Goal: Complete application form

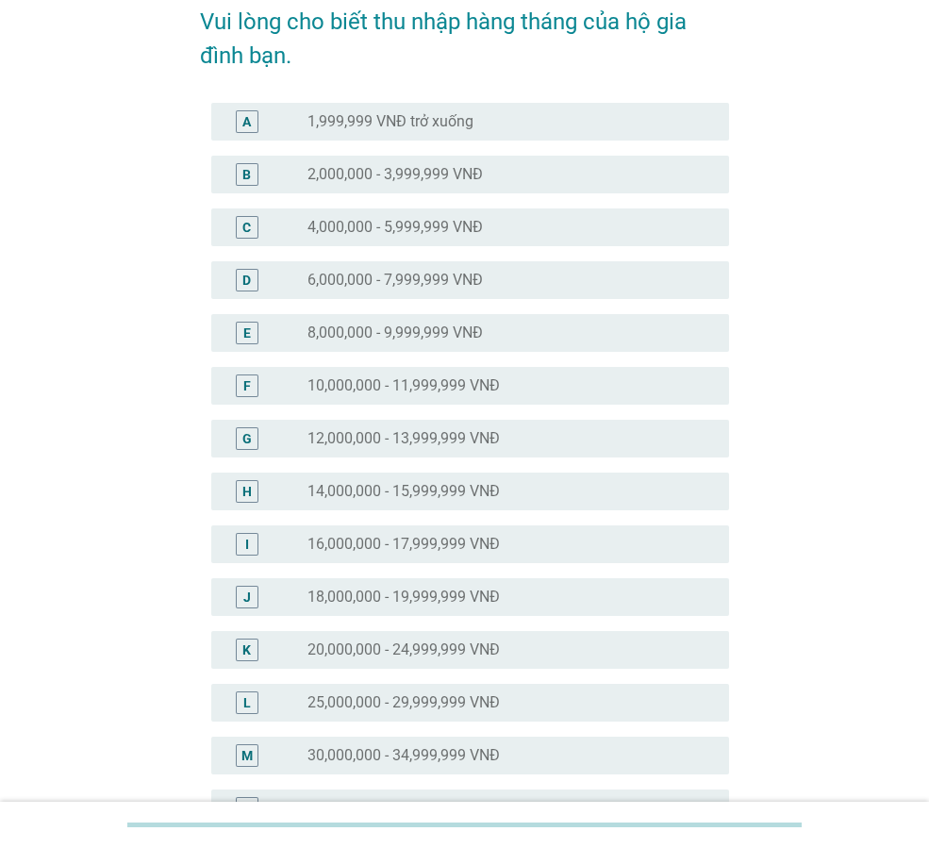
scroll to position [377, 0]
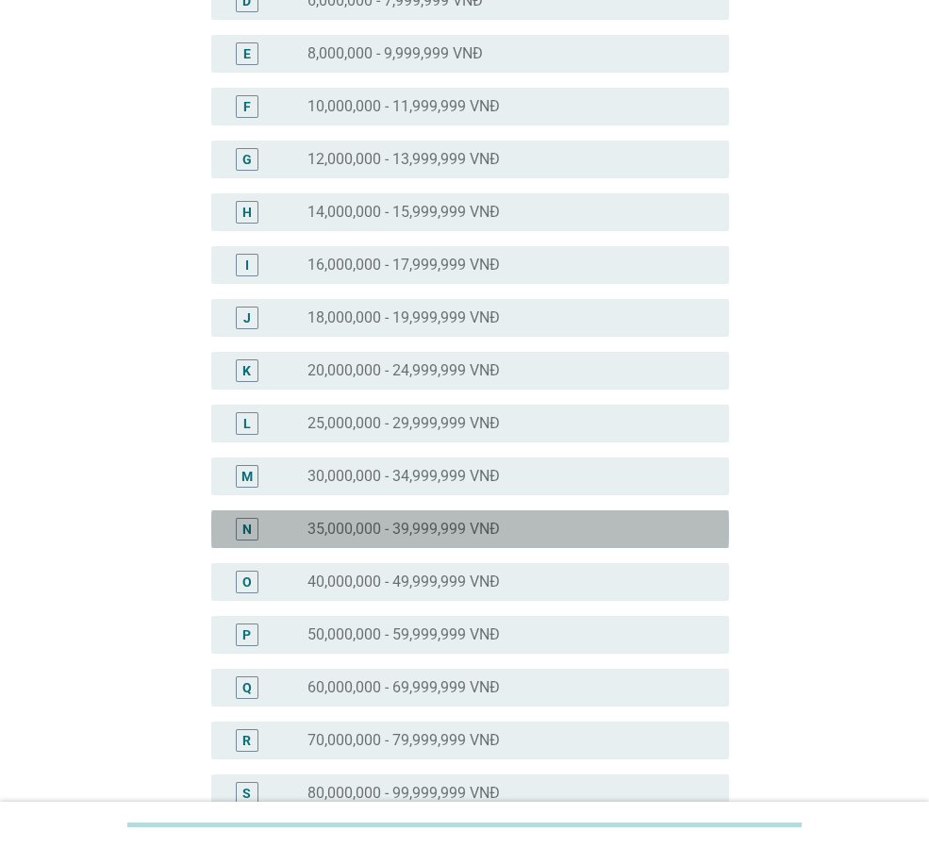
click at [424, 539] on div "radio_button_unchecked 35,000,000 - 39,999,999 VNĐ" at bounding box center [511, 529] width 407 height 23
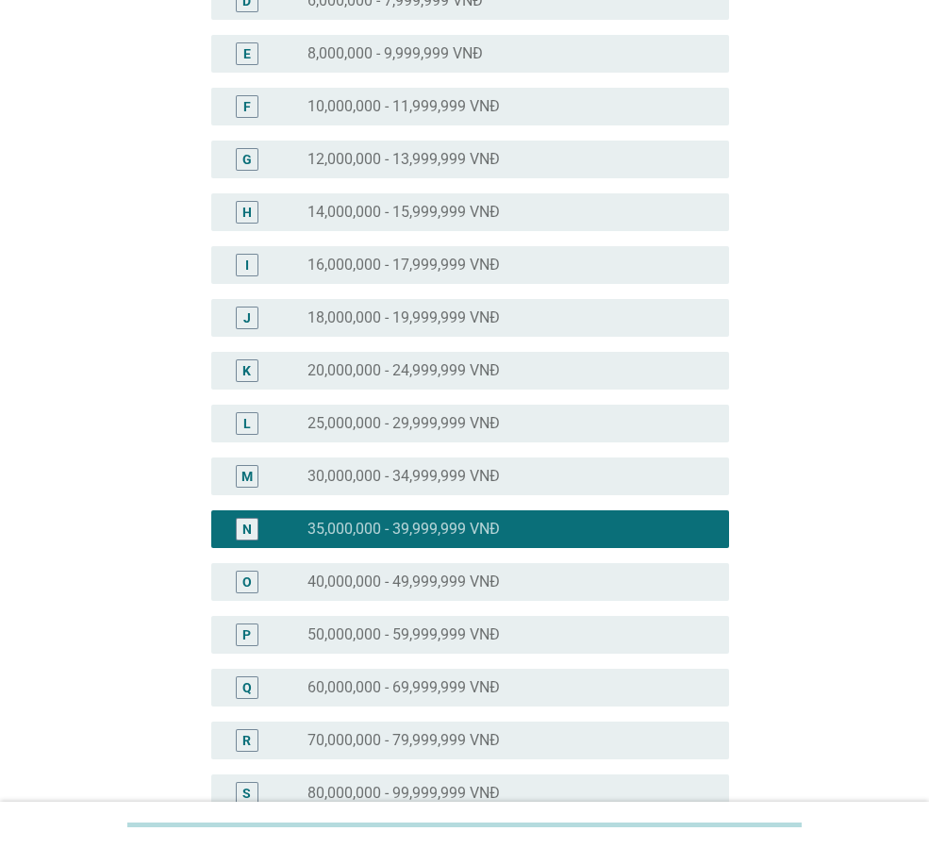
click at [452, 491] on div "M radio_button_unchecked 30,000,000 - 34,999,999 VNĐ" at bounding box center [470, 477] width 518 height 38
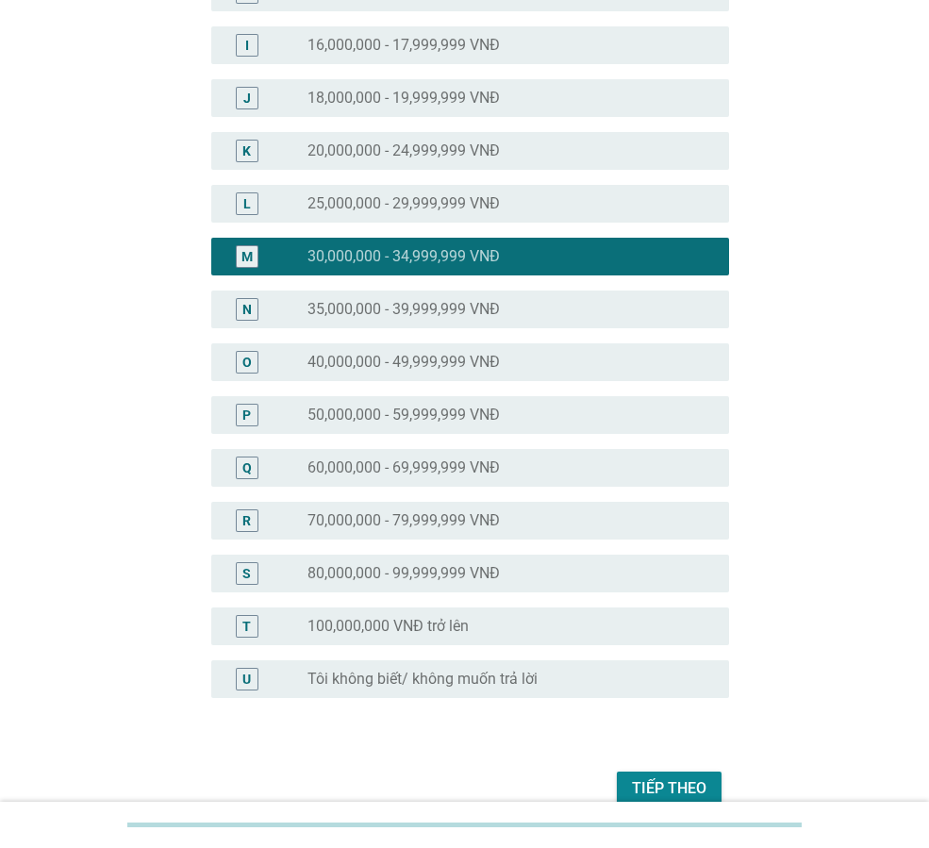
scroll to position [690, 0]
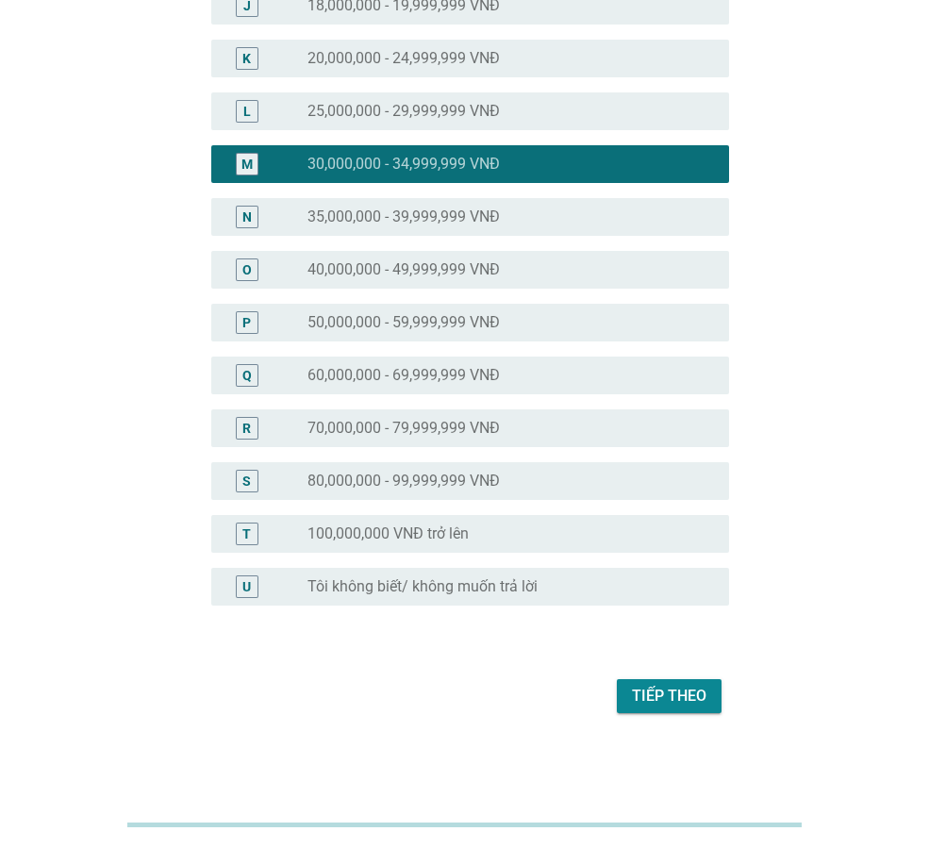
click at [667, 707] on div "Tiếp theo" at bounding box center [669, 696] width 75 height 23
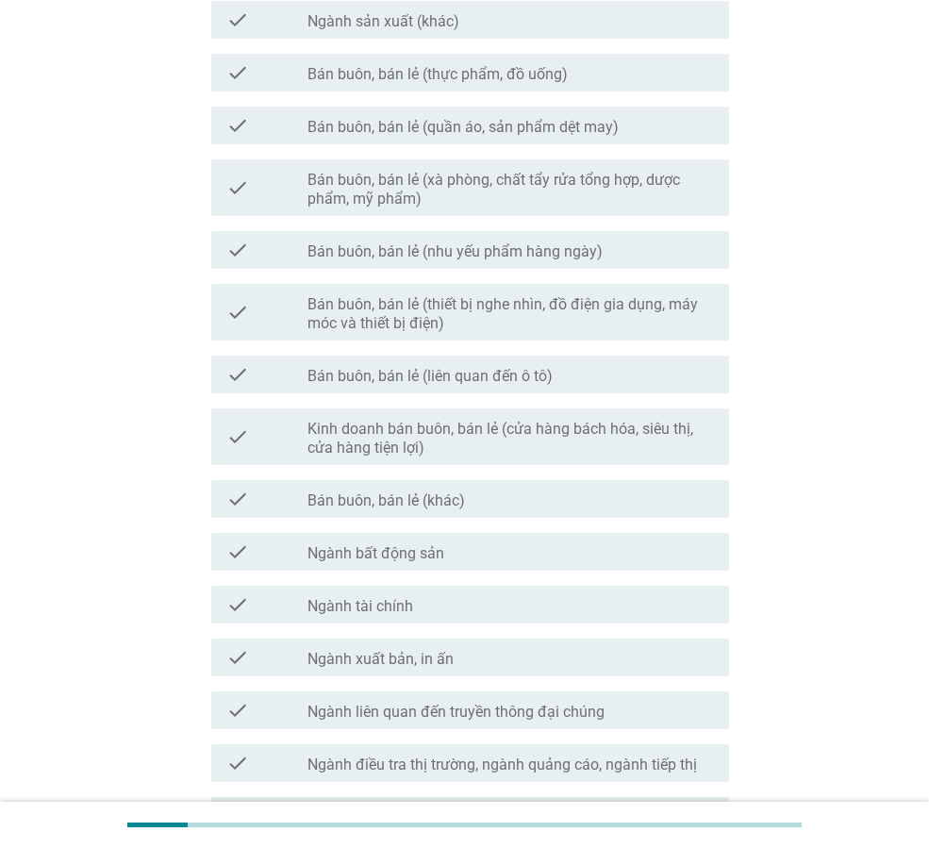
scroll to position [823, 0]
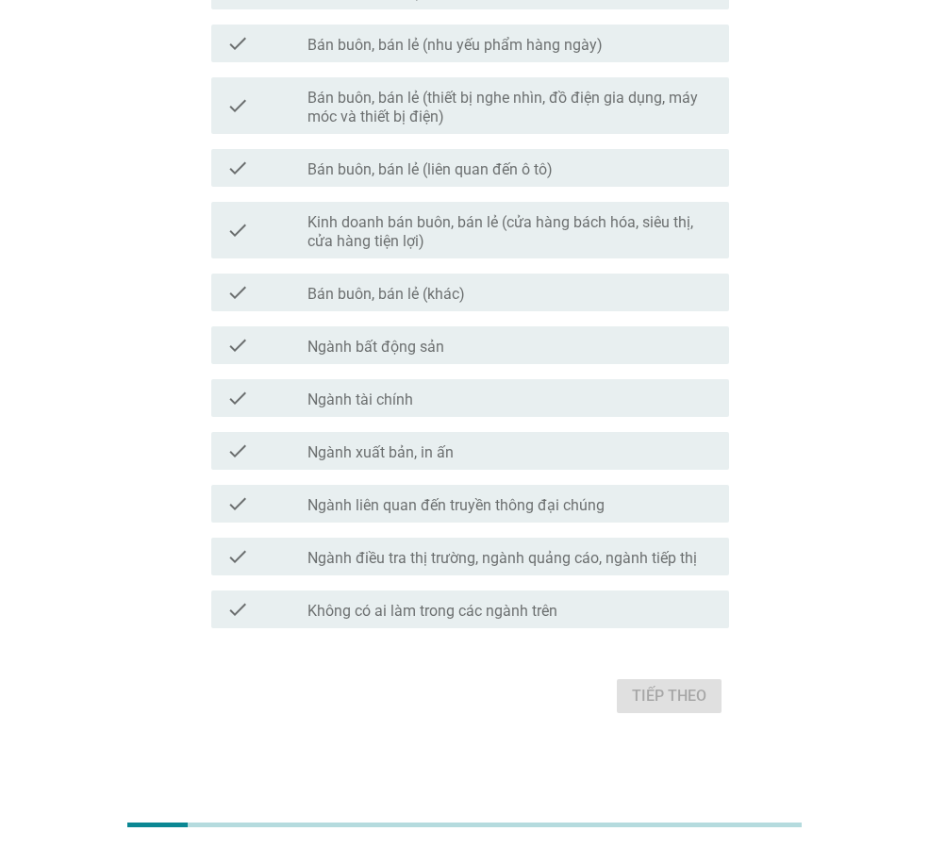
click at [411, 623] on div "check check_box_outline_blank Không có ai làm trong các ngành trên" at bounding box center [470, 610] width 518 height 38
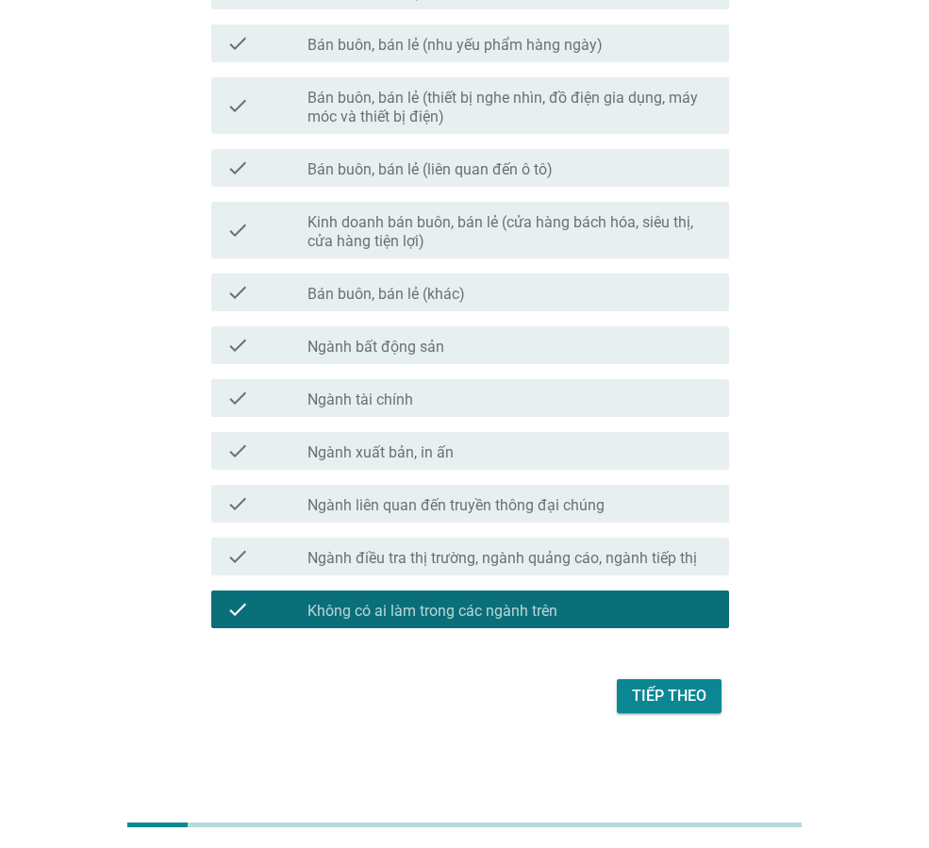
click at [679, 689] on div "Tiếp theo" at bounding box center [669, 696] width 75 height 23
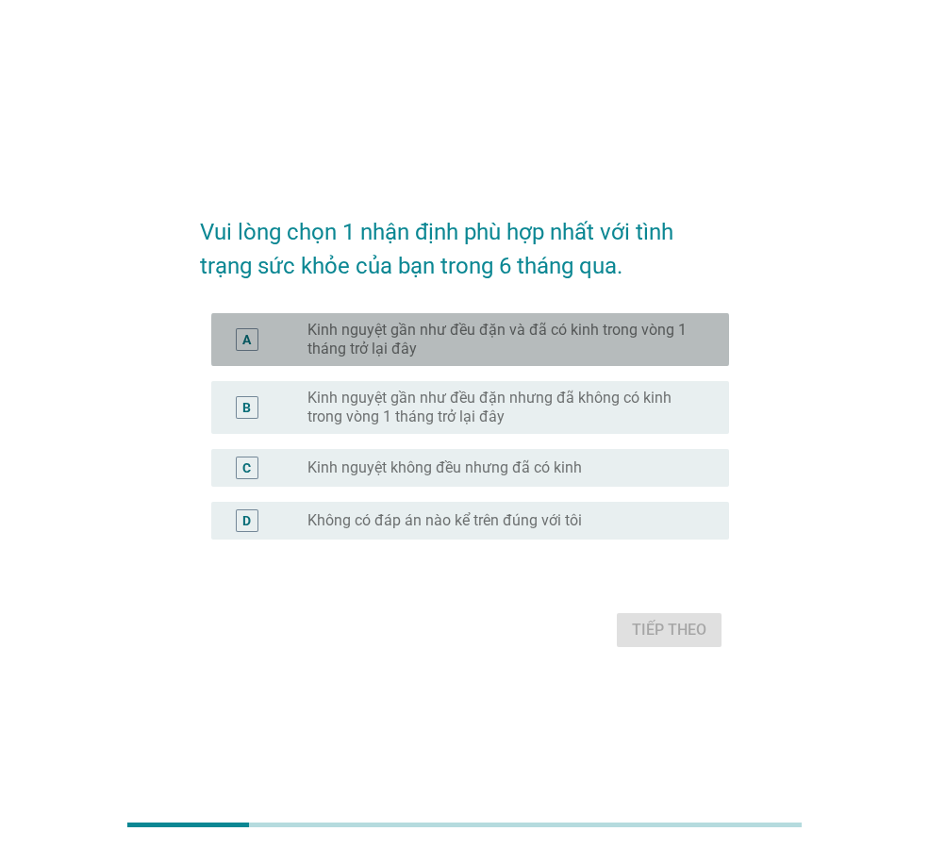
click at [428, 330] on label "Kinh nguyệt gần như đều đặn và đã có kinh trong vòng 1 tháng trở lại đây" at bounding box center [504, 340] width 392 height 38
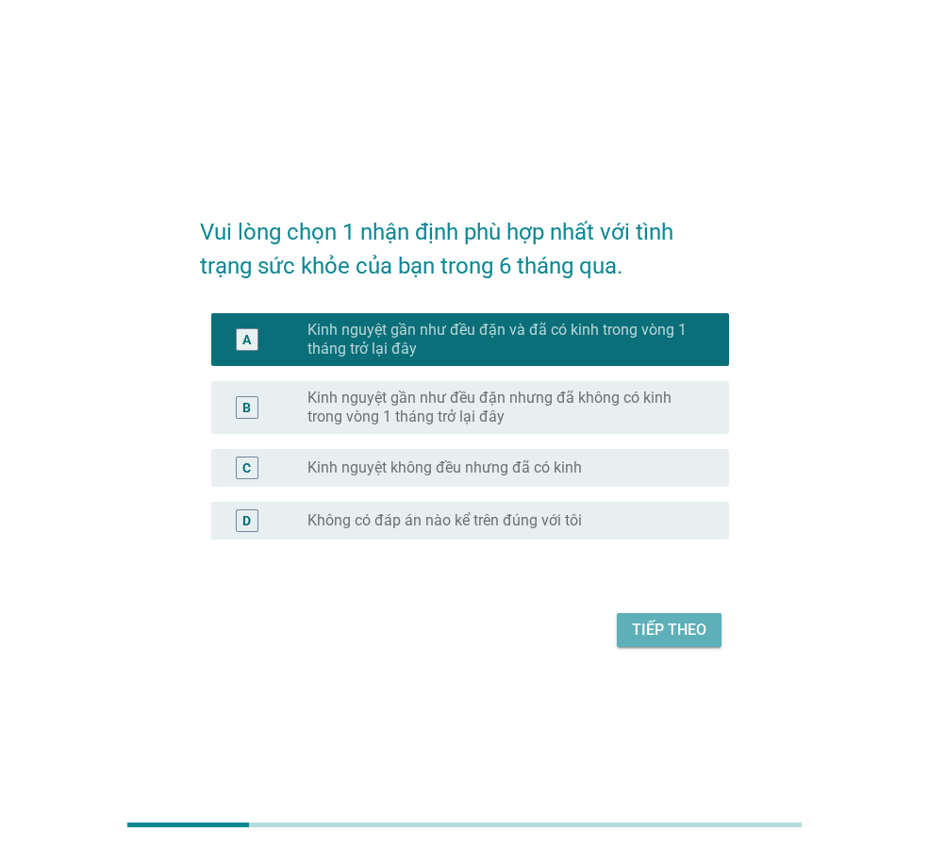
drag, startPoint x: 657, startPoint y: 638, endPoint x: 644, endPoint y: 614, distance: 26.6
click at [658, 639] on div "Tiếp theo" at bounding box center [669, 630] width 75 height 23
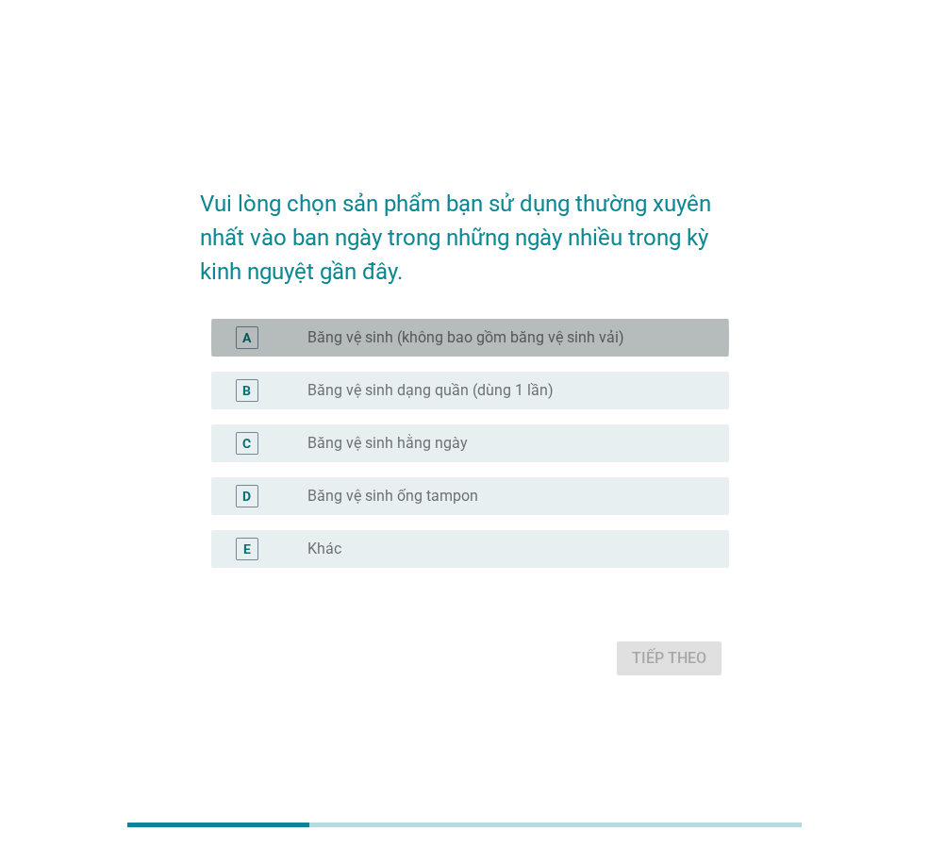
click at [497, 335] on label "Băng vệ sinh (không bao gồm băng vệ sinh vải)" at bounding box center [466, 337] width 317 height 19
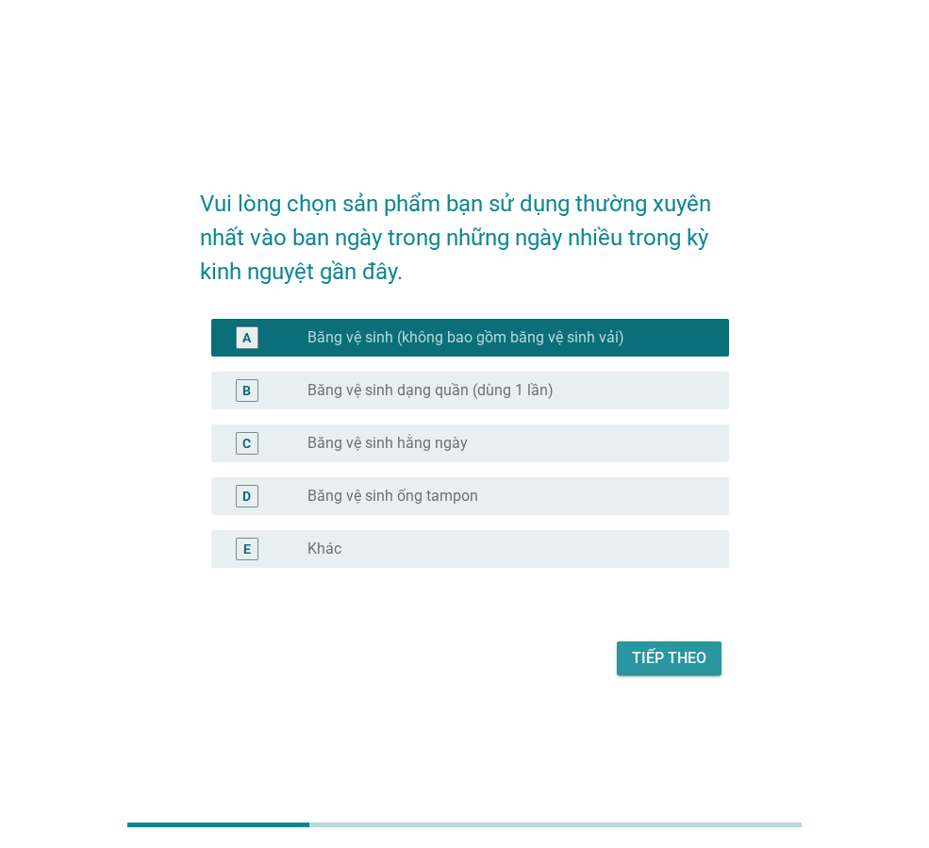
click at [659, 647] on div "Tiếp theo" at bounding box center [669, 658] width 75 height 23
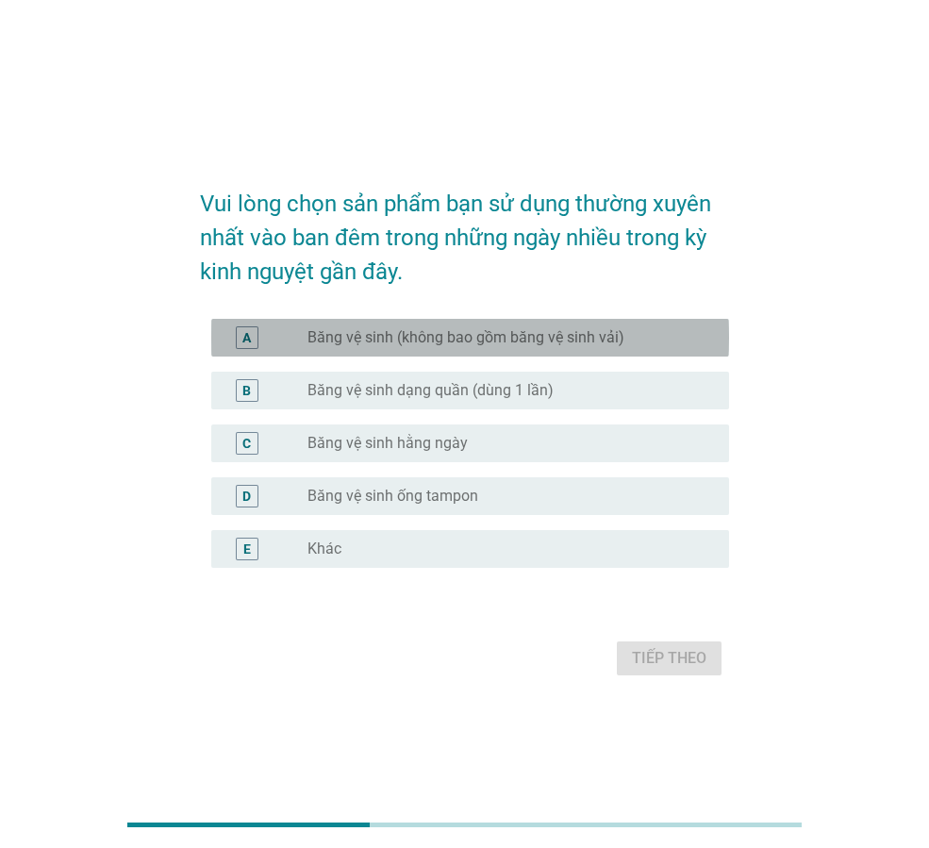
click at [542, 348] on div "radio_button_unchecked Băng vệ sinh (không bao gồm băng vệ sinh vải)" at bounding box center [511, 337] width 407 height 23
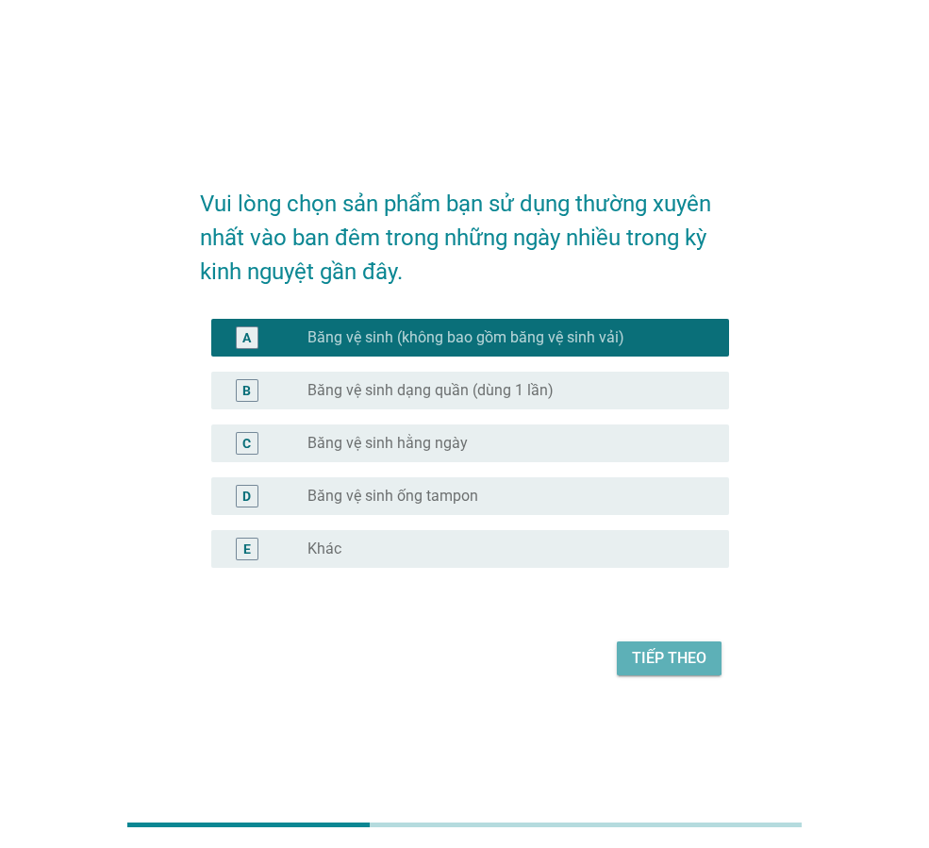
click at [650, 665] on div "Tiếp theo" at bounding box center [669, 658] width 75 height 23
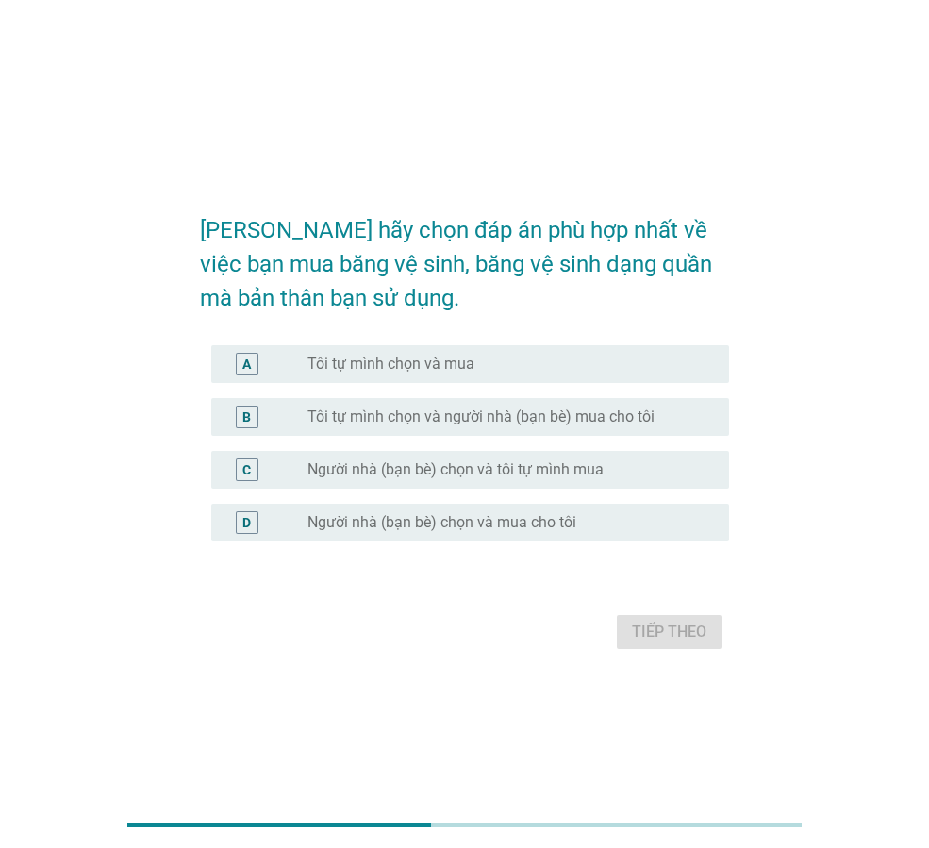
click at [465, 374] on div "radio_button_unchecked Tôi tự mình chọn và mua" at bounding box center [511, 364] width 407 height 23
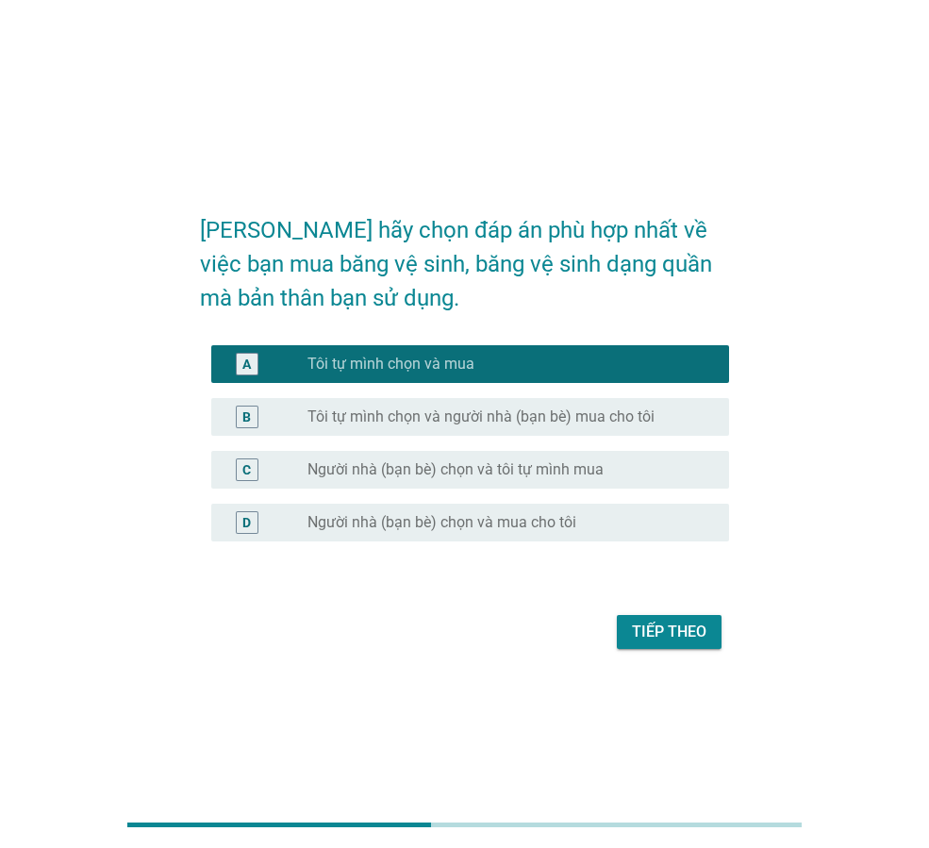
click at [630, 630] on button "Tiếp theo" at bounding box center [669, 632] width 105 height 34
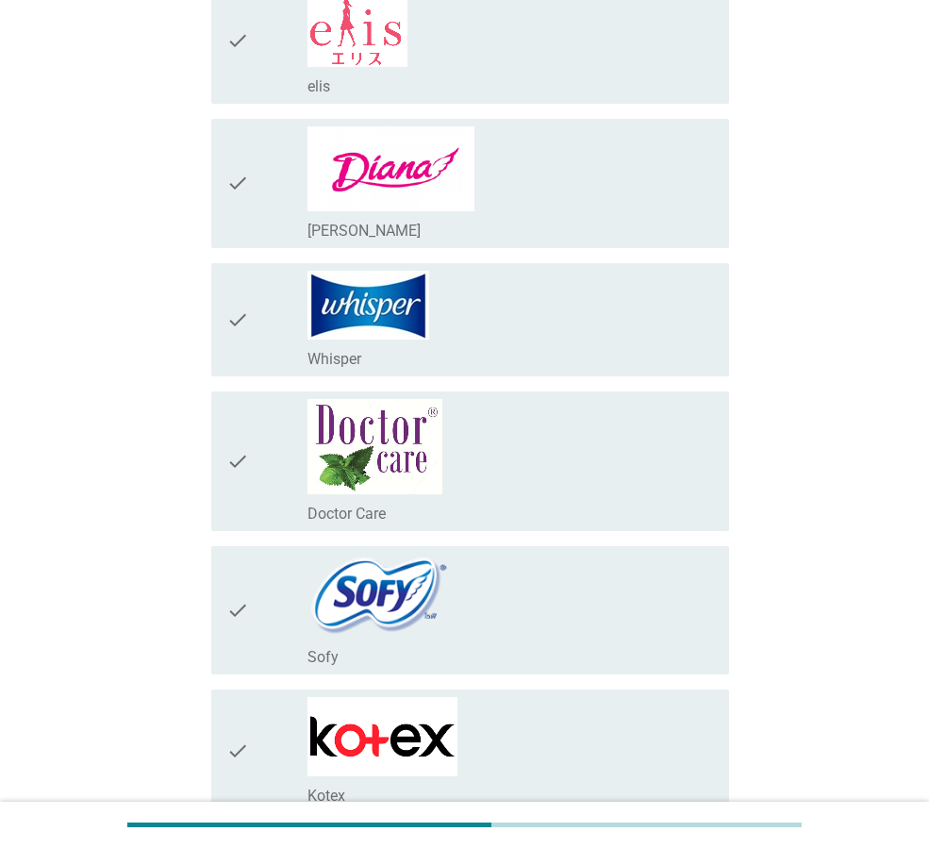
scroll to position [283, 0]
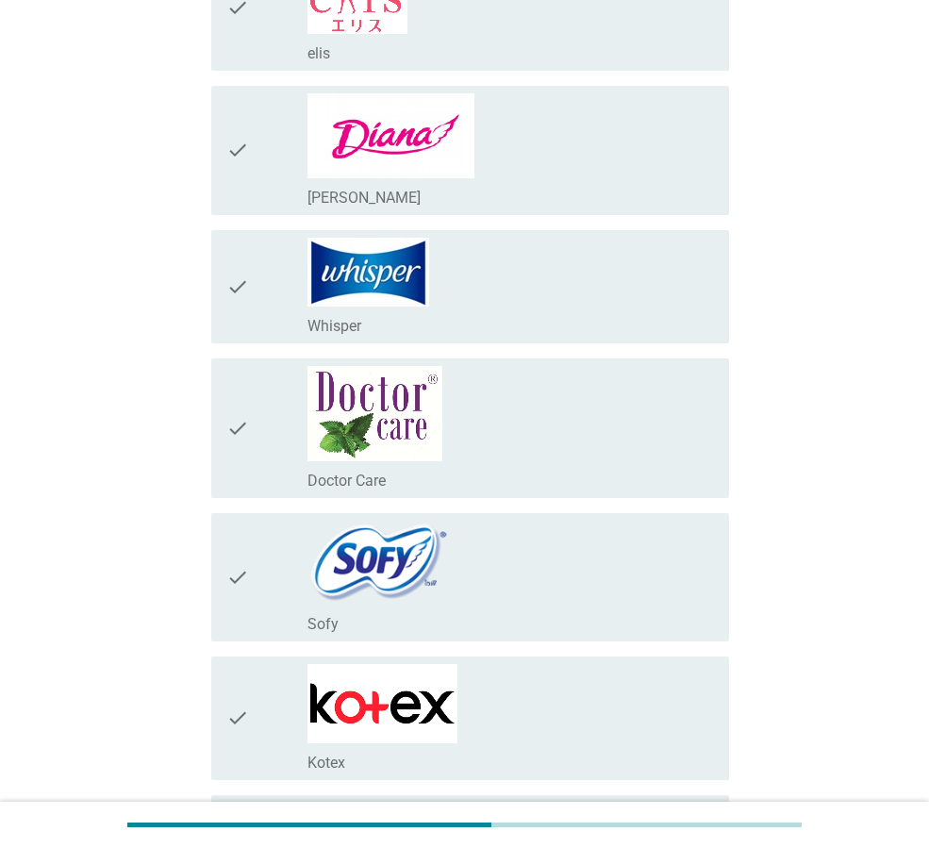
click at [578, 142] on div "check_box_outline_blank [PERSON_NAME]" at bounding box center [511, 150] width 407 height 114
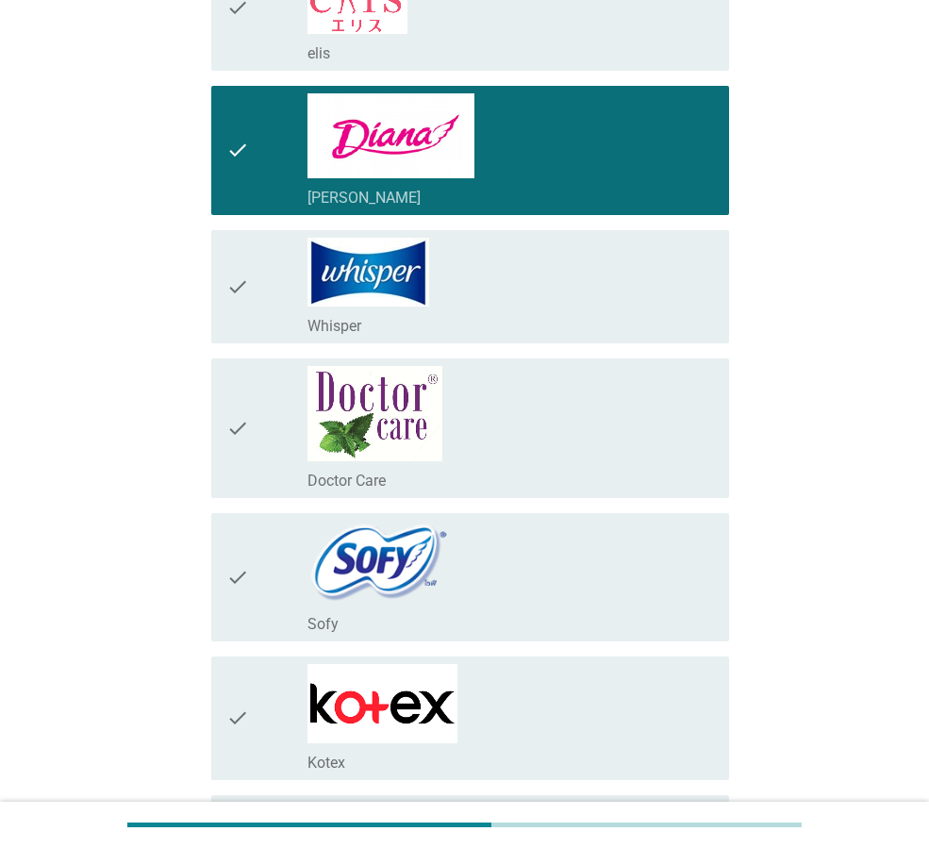
click at [525, 254] on div "check_box_outline_blank Whisper" at bounding box center [511, 287] width 407 height 98
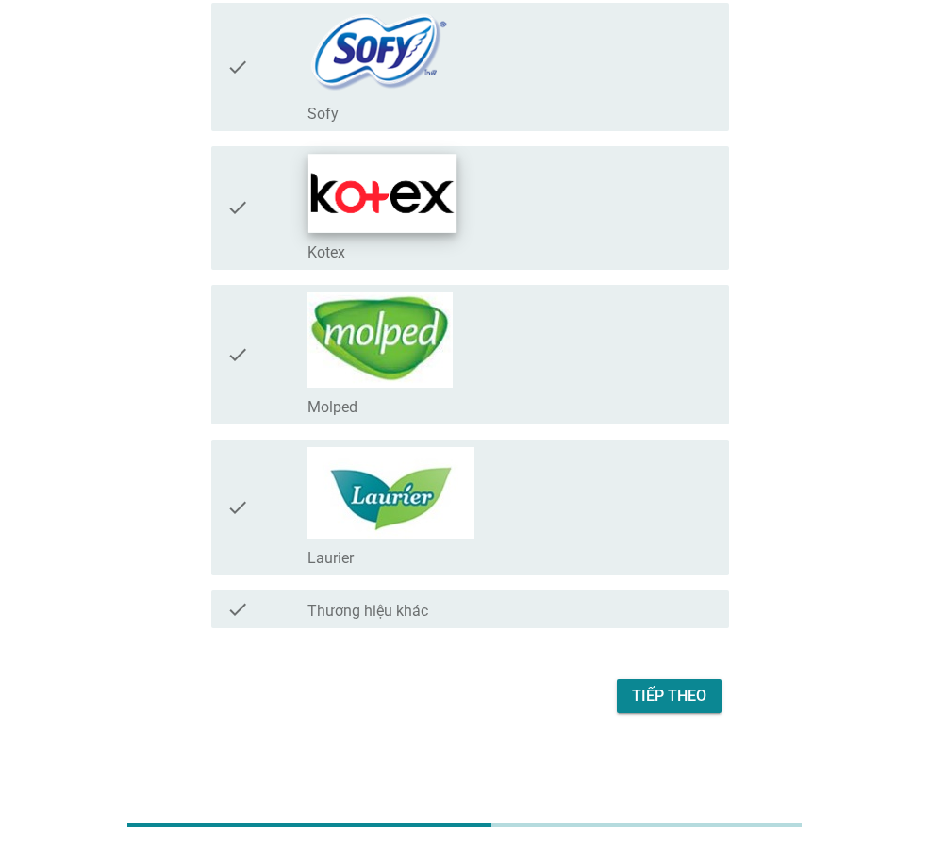
click at [432, 216] on img at bounding box center [382, 193] width 148 height 78
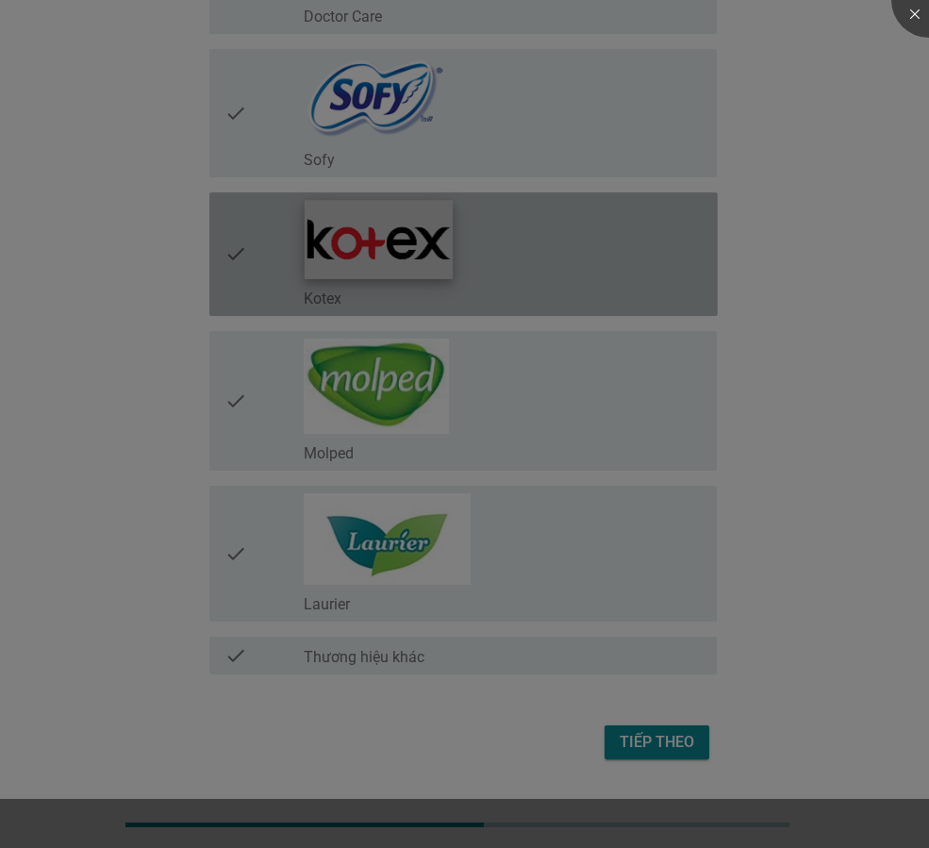
scroll to position [747, 0]
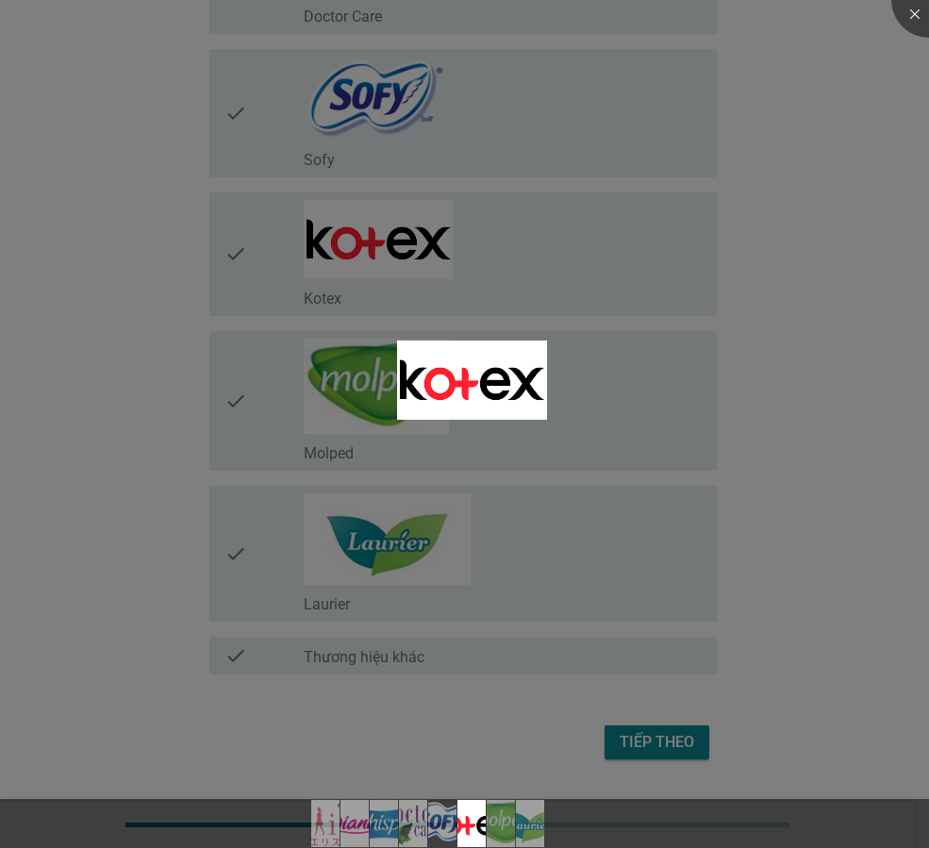
click at [607, 272] on div at bounding box center [464, 424] width 929 height 848
click at [775, 266] on div at bounding box center [464, 424] width 929 height 848
click at [903, 20] on div at bounding box center [929, -1] width 75 height 75
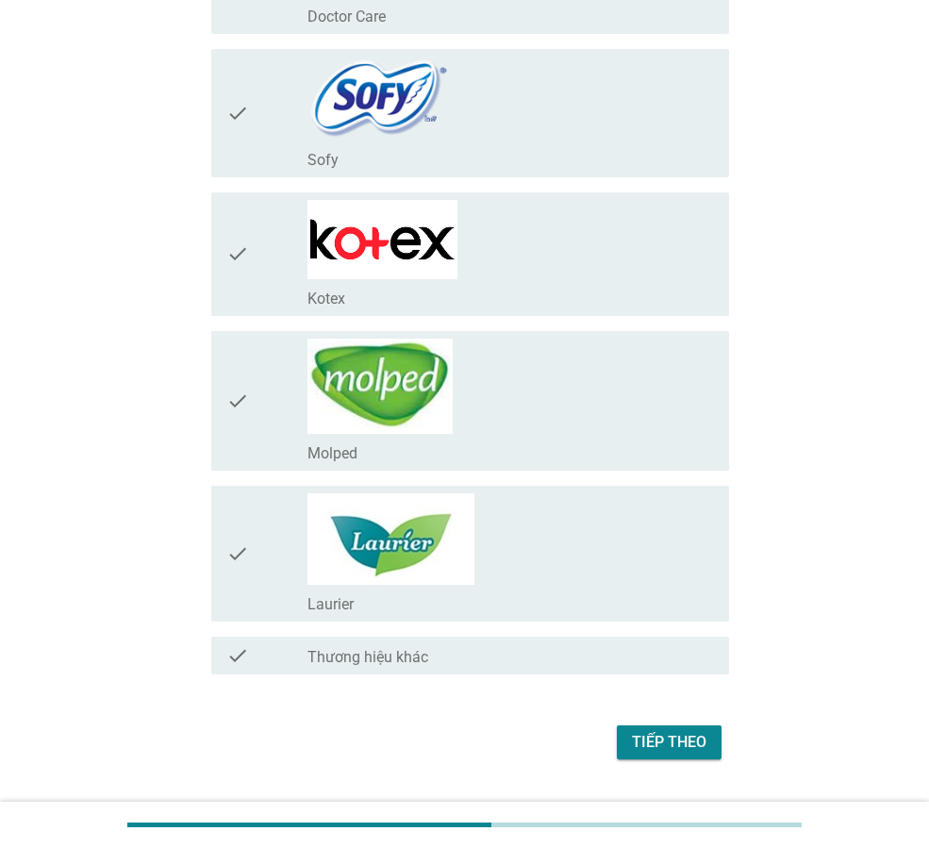
click at [553, 262] on div "check_box_outline_blank Kotex" at bounding box center [511, 254] width 407 height 108
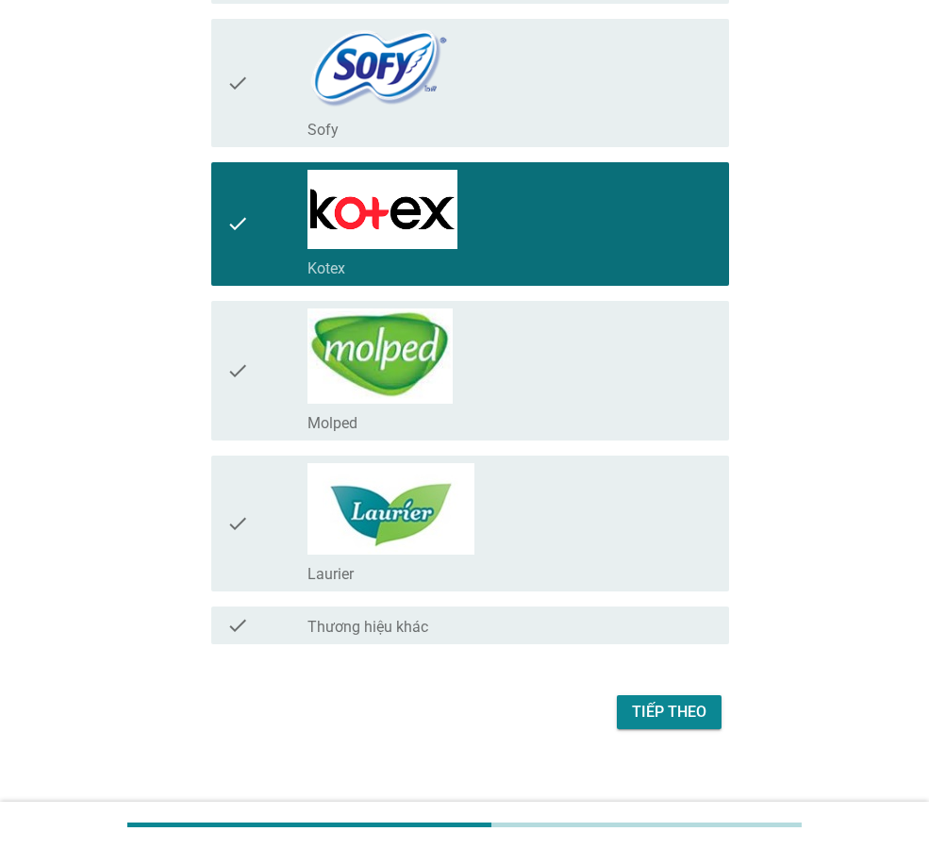
scroll to position [793, 0]
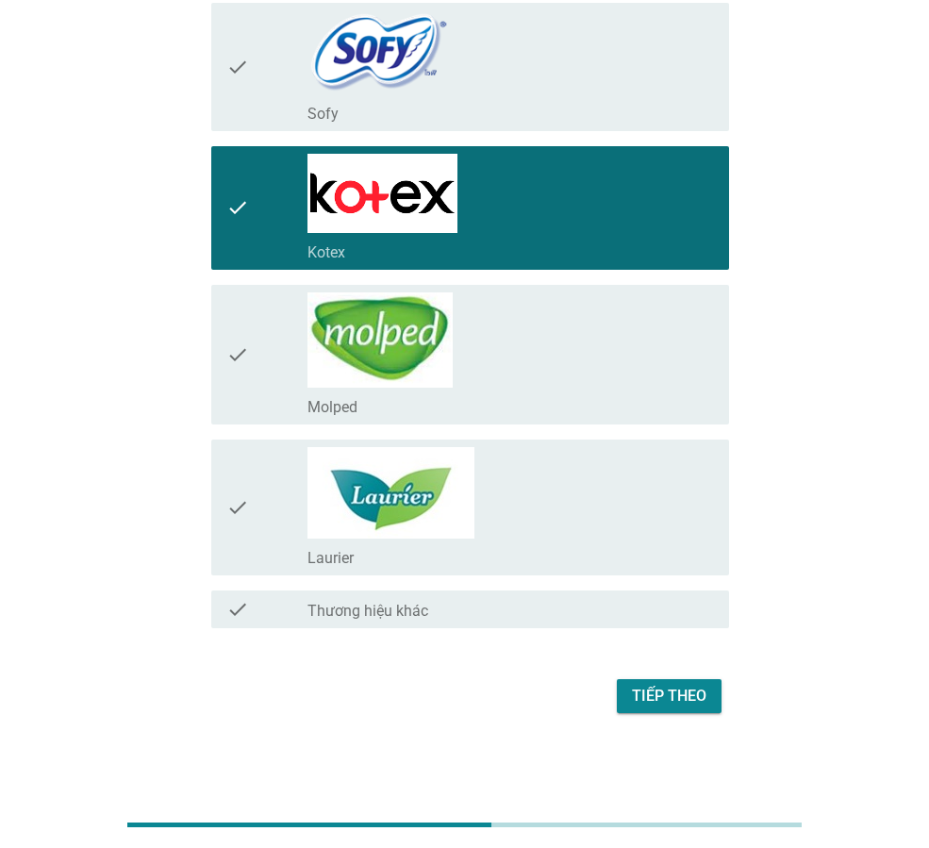
click at [541, 314] on div "check_box_outline_blank Molped" at bounding box center [511, 354] width 407 height 125
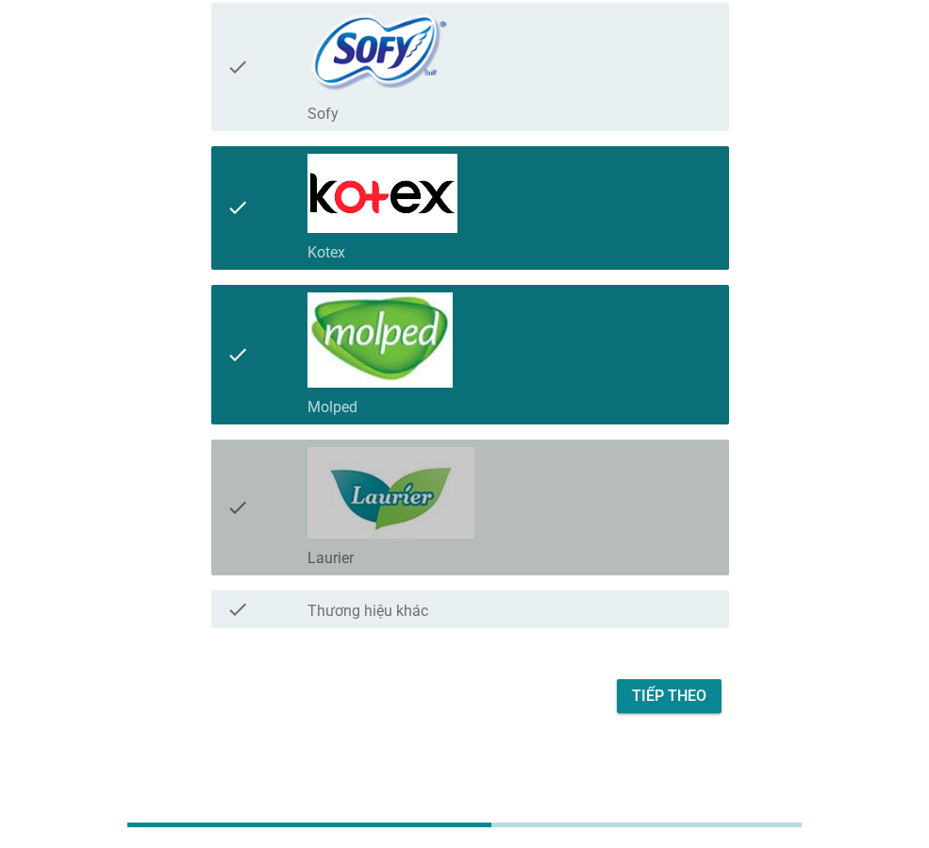
click at [505, 547] on div "check_box_outline_blank Laurier" at bounding box center [511, 556] width 407 height 23
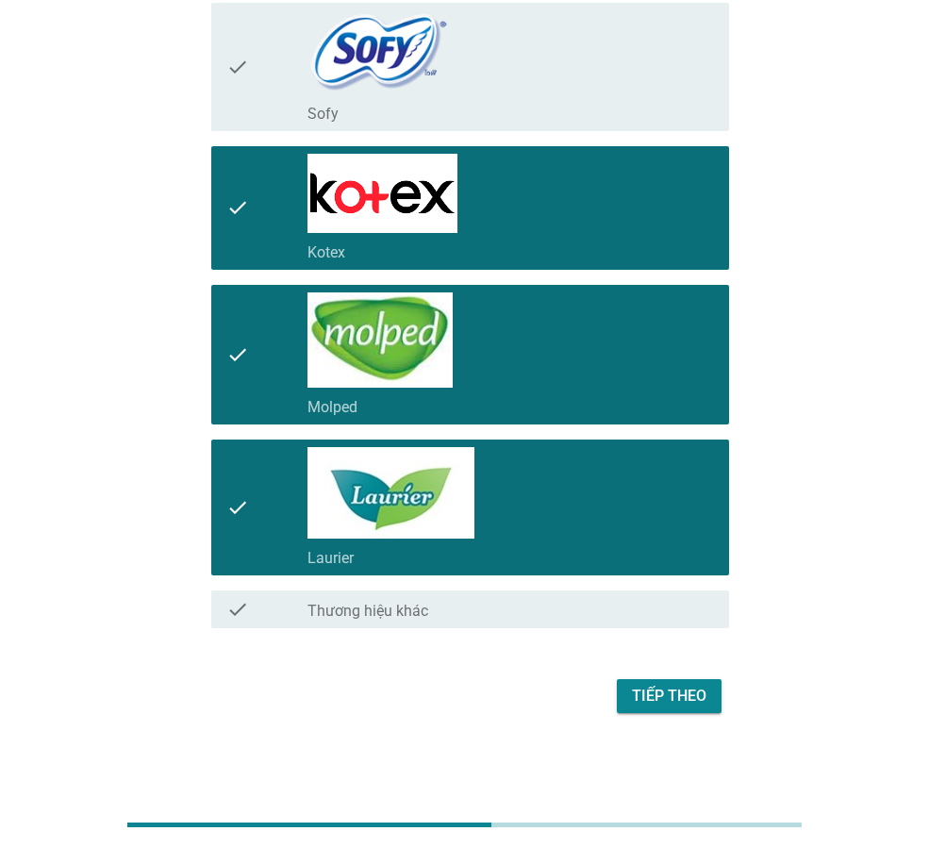
click at [674, 702] on div "Tiếp theo" at bounding box center [669, 696] width 75 height 23
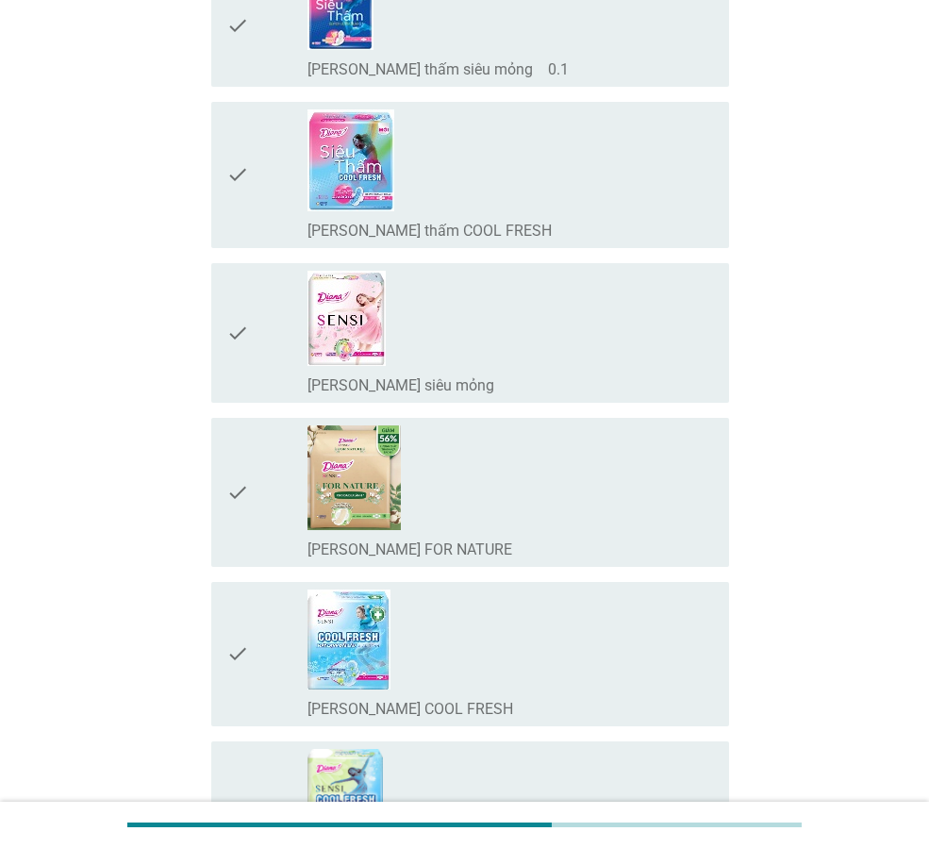
scroll to position [472, 0]
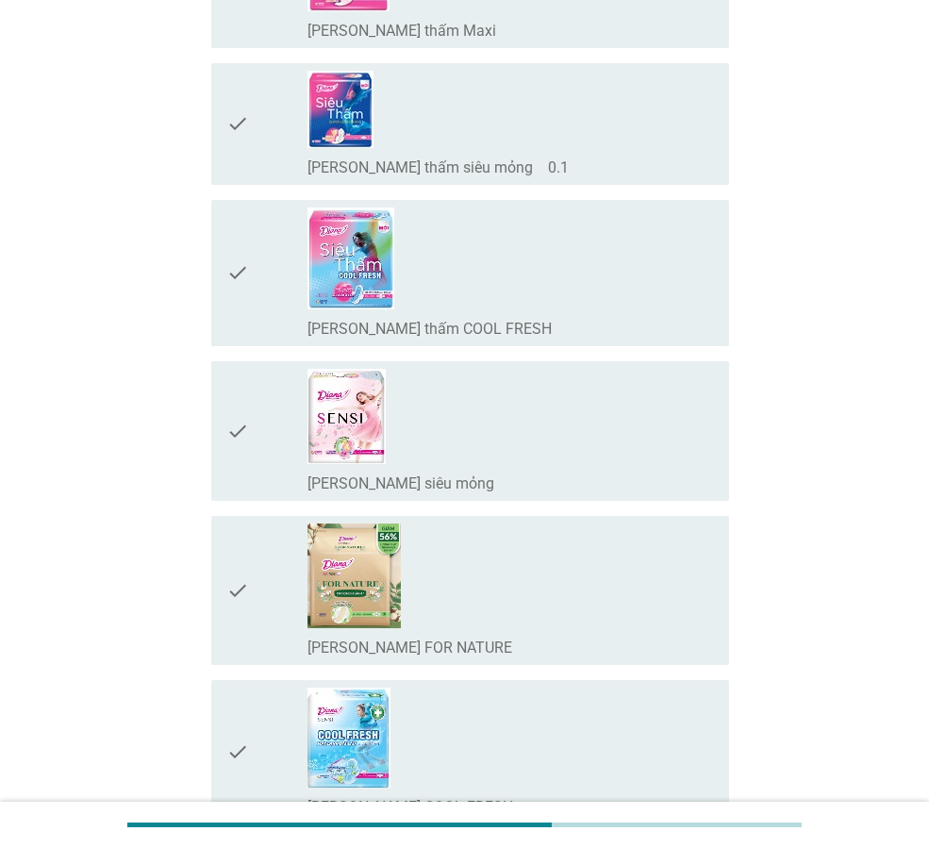
click at [510, 433] on div "check_box_outline_blank [PERSON_NAME] SENSI siêu mỏng" at bounding box center [511, 431] width 407 height 125
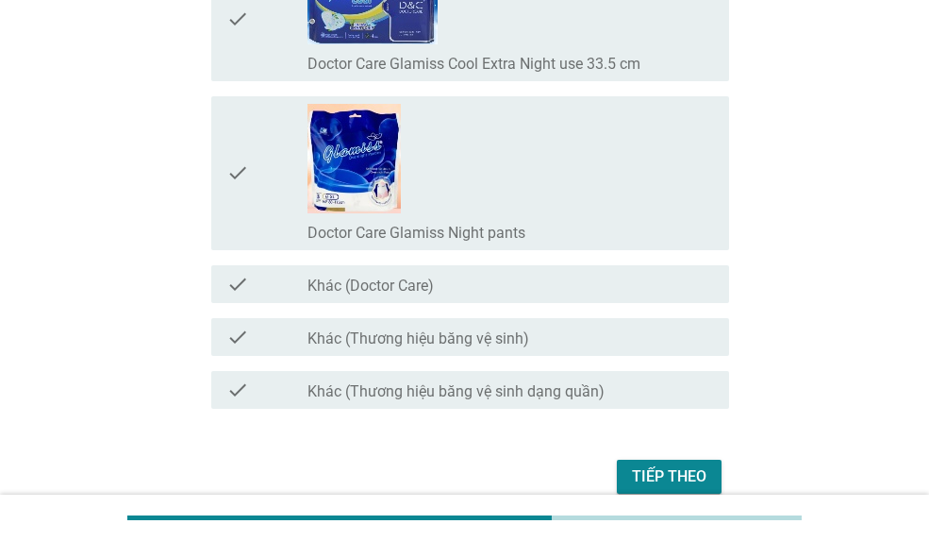
scroll to position [14479, 0]
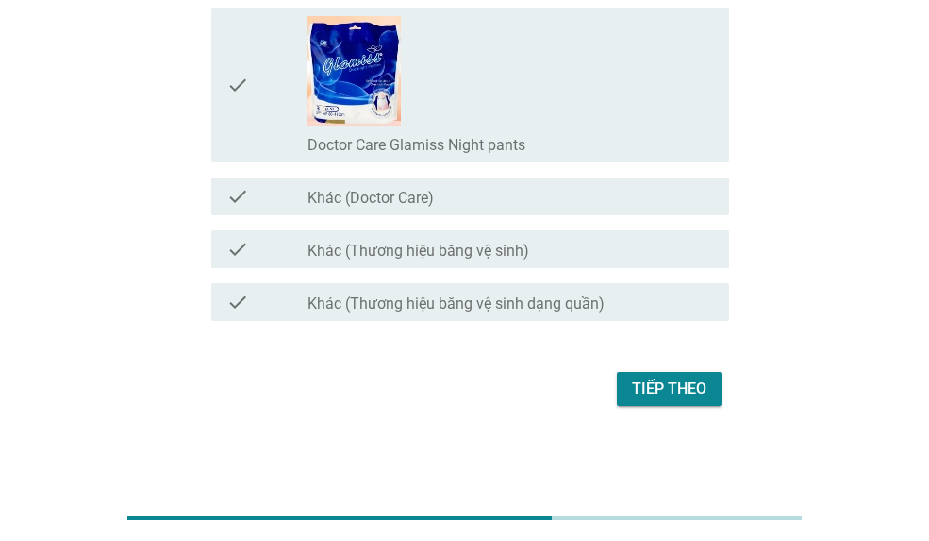
click at [700, 384] on div "Tiếp theo" at bounding box center [669, 388] width 75 height 23
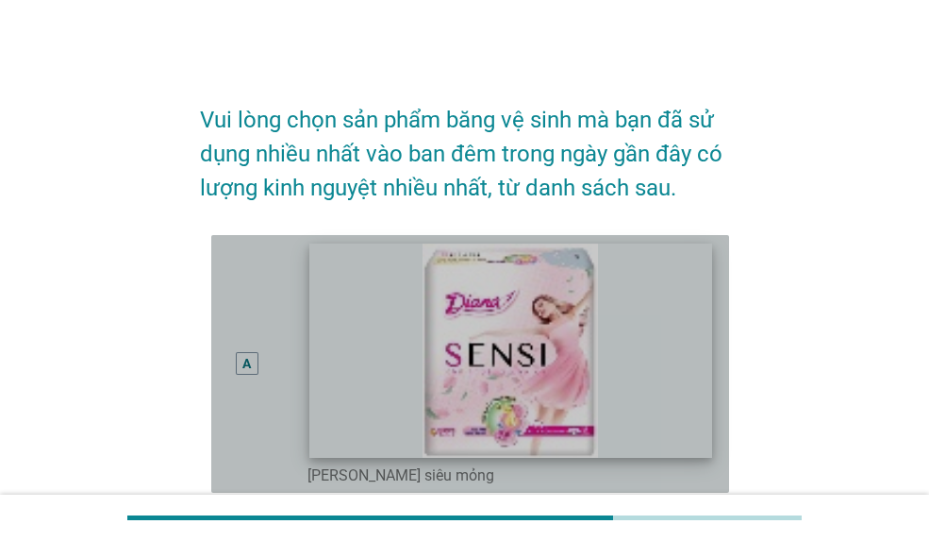
click at [339, 400] on img at bounding box center [510, 350] width 402 height 214
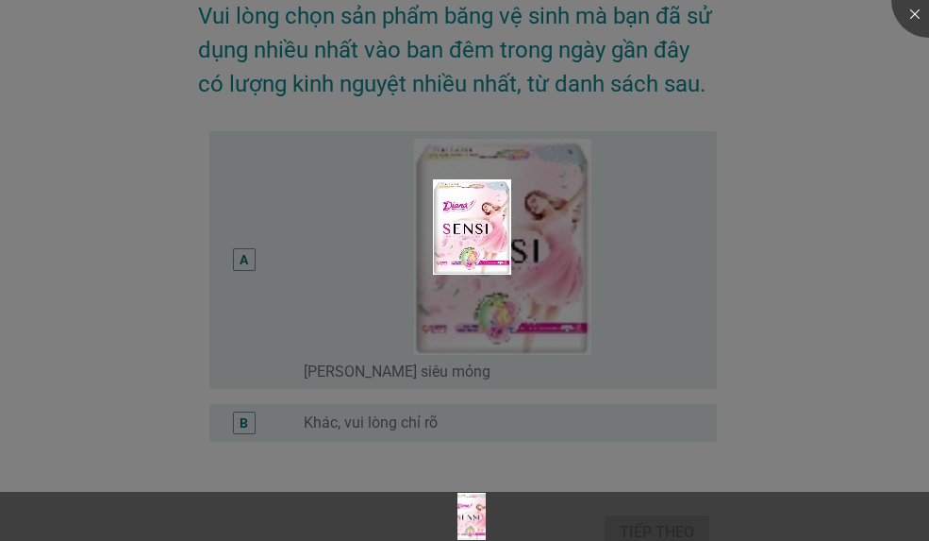
scroll to position [201, 0]
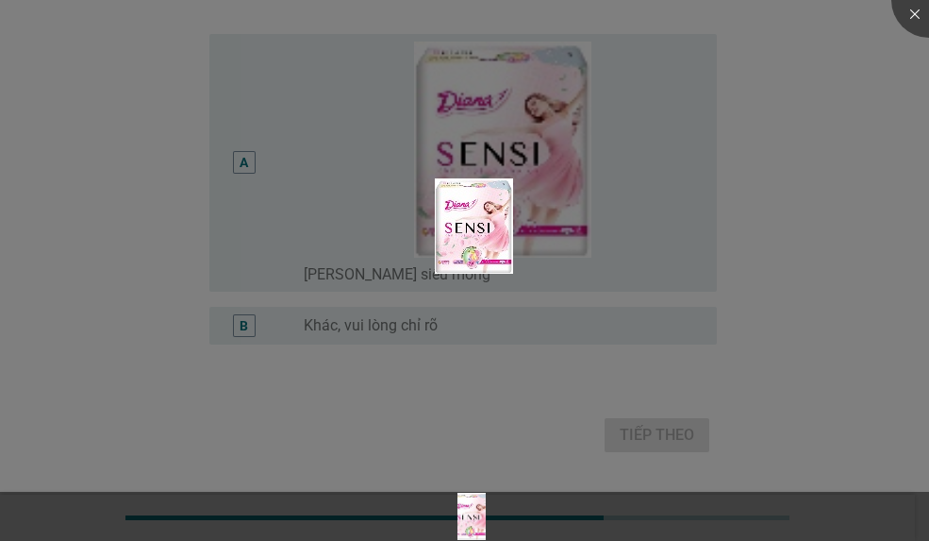
click at [762, 290] on div at bounding box center [464, 270] width 929 height 541
click at [911, 12] on div at bounding box center [929, -1] width 75 height 75
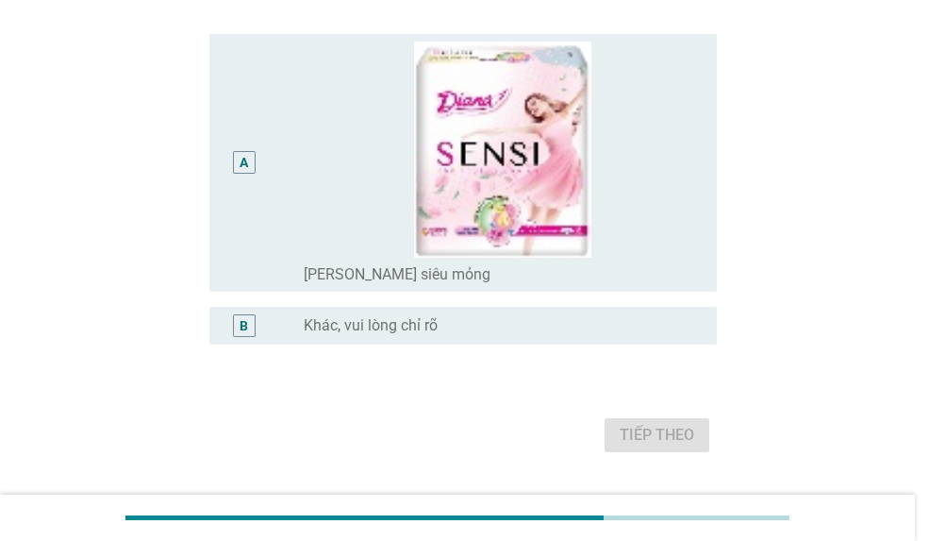
click at [675, 207] on body "Vui lòng chọn sản phẩm băng vệ sinh mà bạn đã sử dụng nhiều nhất vào ban đêm tr…" at bounding box center [464, 170] width 929 height 742
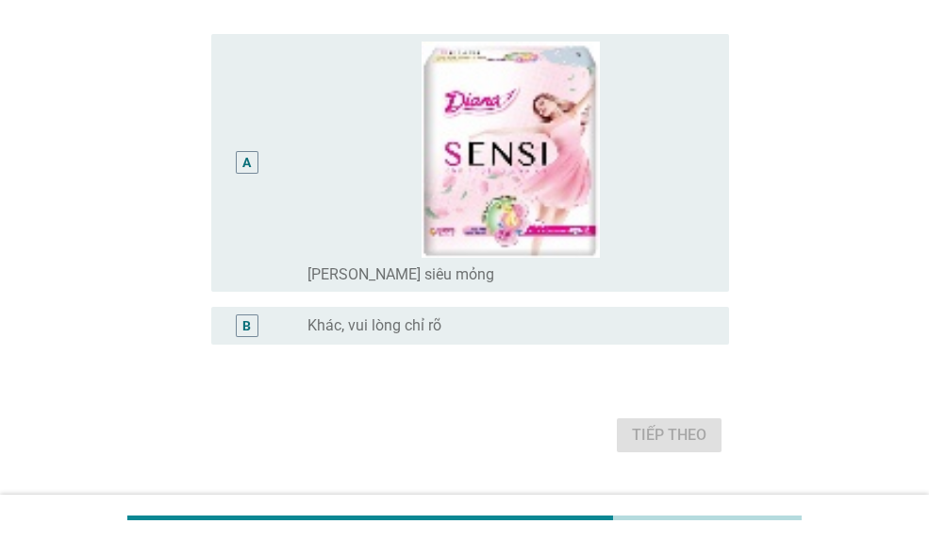
click at [679, 276] on div "radio_button_unchecked [PERSON_NAME] SENSI siêu mỏng" at bounding box center [504, 274] width 392 height 19
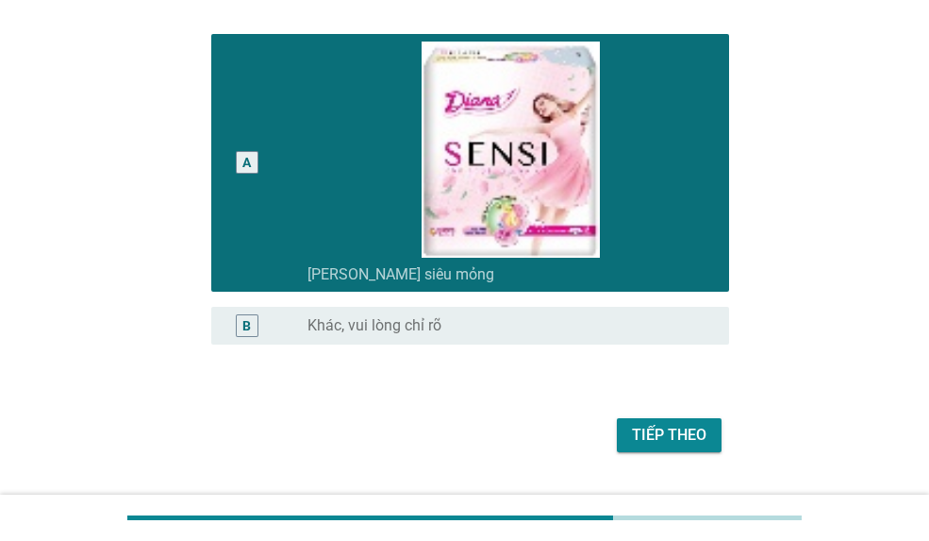
click at [688, 438] on div "Tiếp theo" at bounding box center [669, 435] width 75 height 23
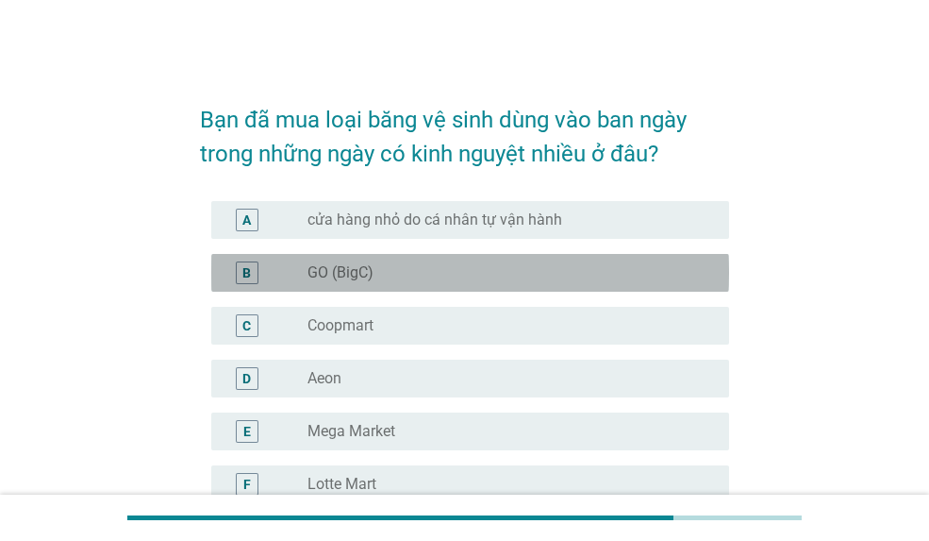
click at [506, 264] on div "radio_button_unchecked GO (BigC)" at bounding box center [504, 272] width 392 height 19
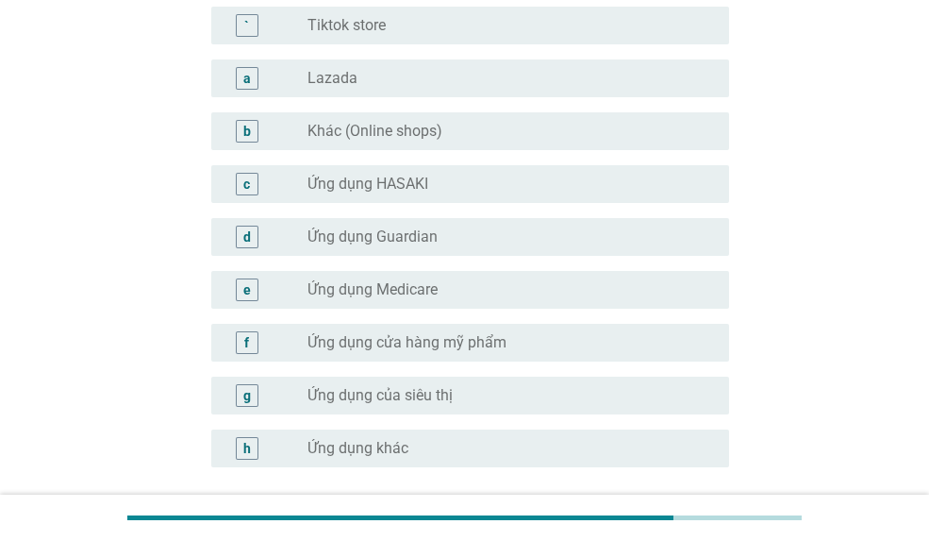
scroll to position [2001, 0]
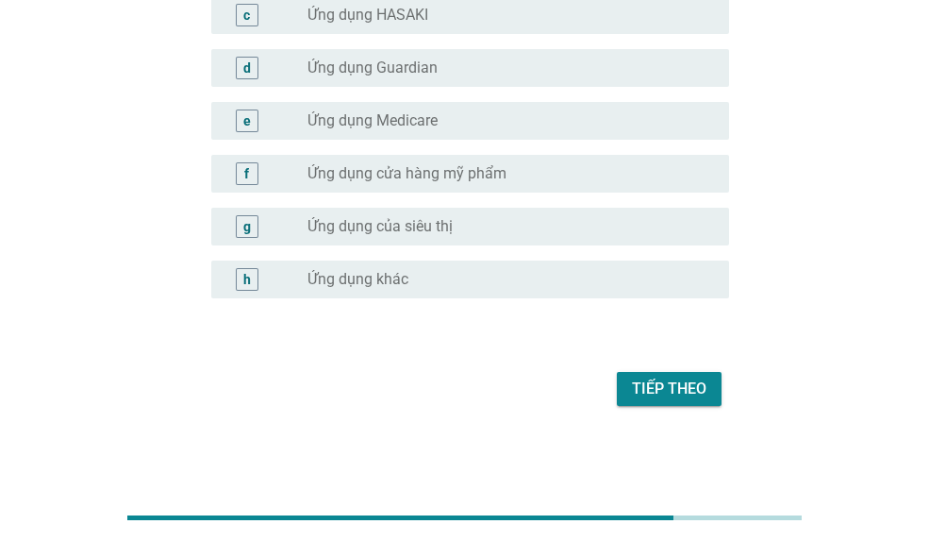
click at [651, 406] on div "Tiếp theo" at bounding box center [464, 388] width 529 height 45
click at [651, 402] on button "Tiếp theo" at bounding box center [669, 389] width 105 height 34
